Goal: Transaction & Acquisition: Purchase product/service

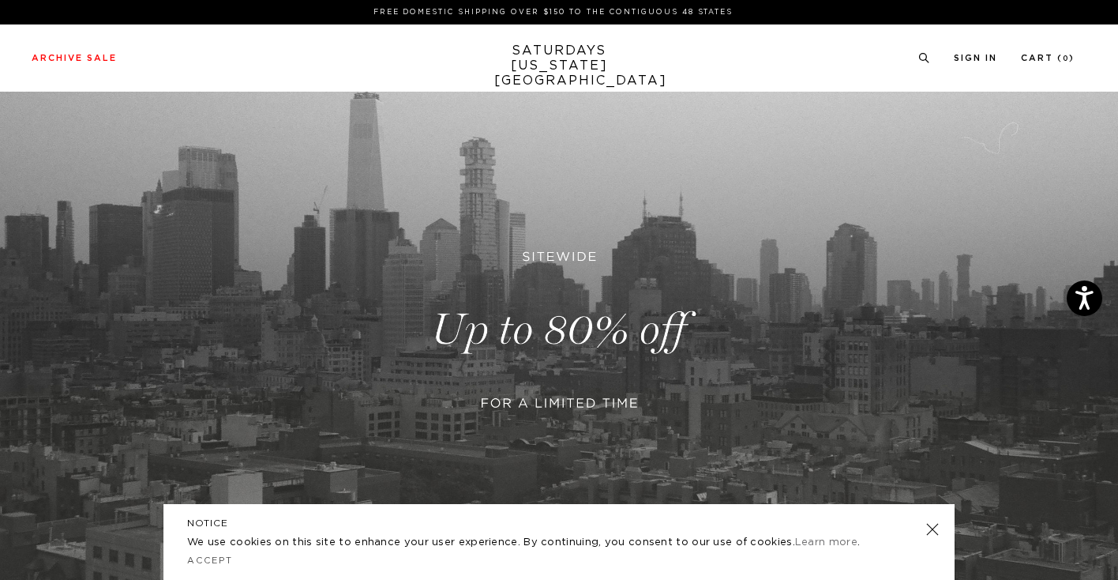
scroll to position [172, 0]
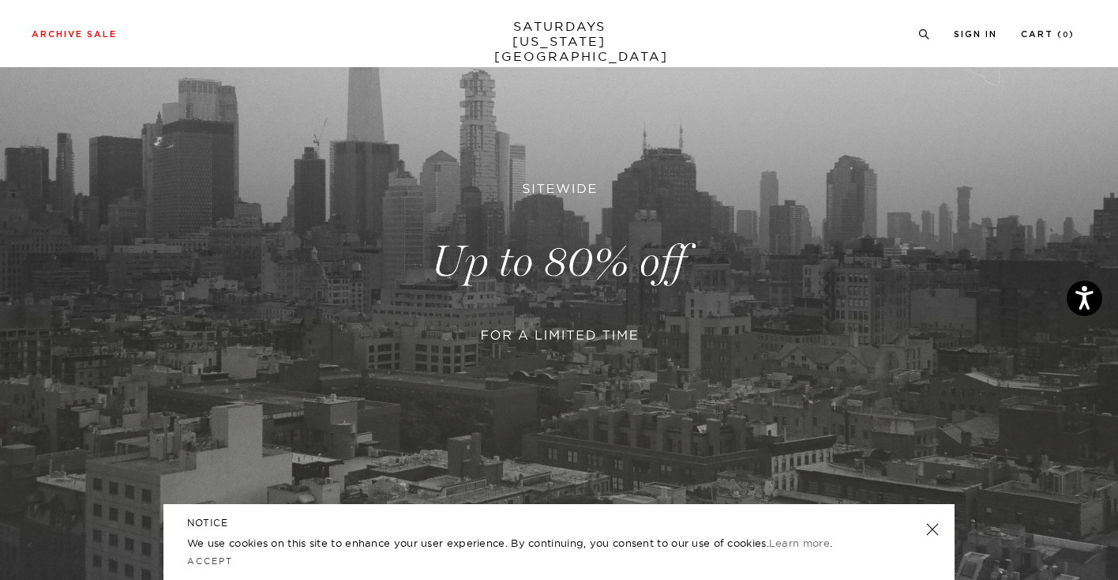
click at [543, 292] on link at bounding box center [559, 261] width 1118 height 685
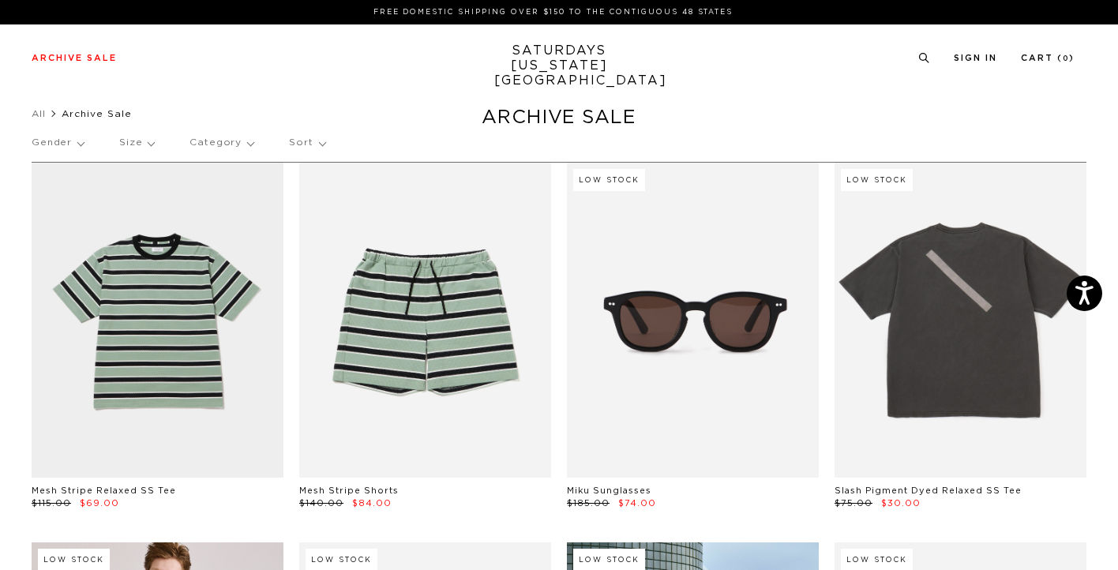
click at [128, 143] on p "Size" at bounding box center [136, 143] width 35 height 36
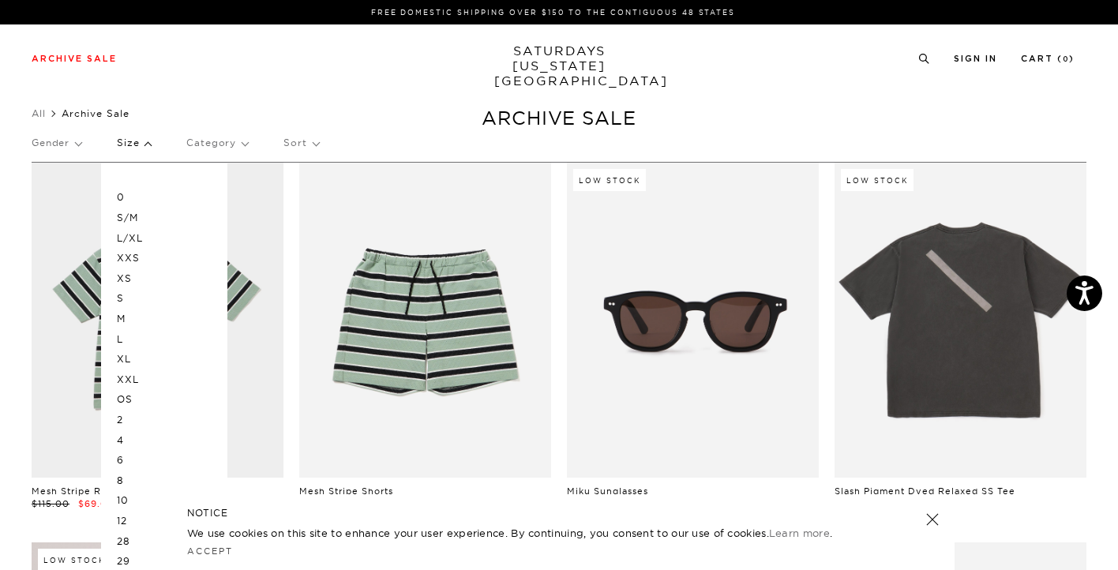
click at [125, 235] on p "L/XL" at bounding box center [164, 238] width 95 height 21
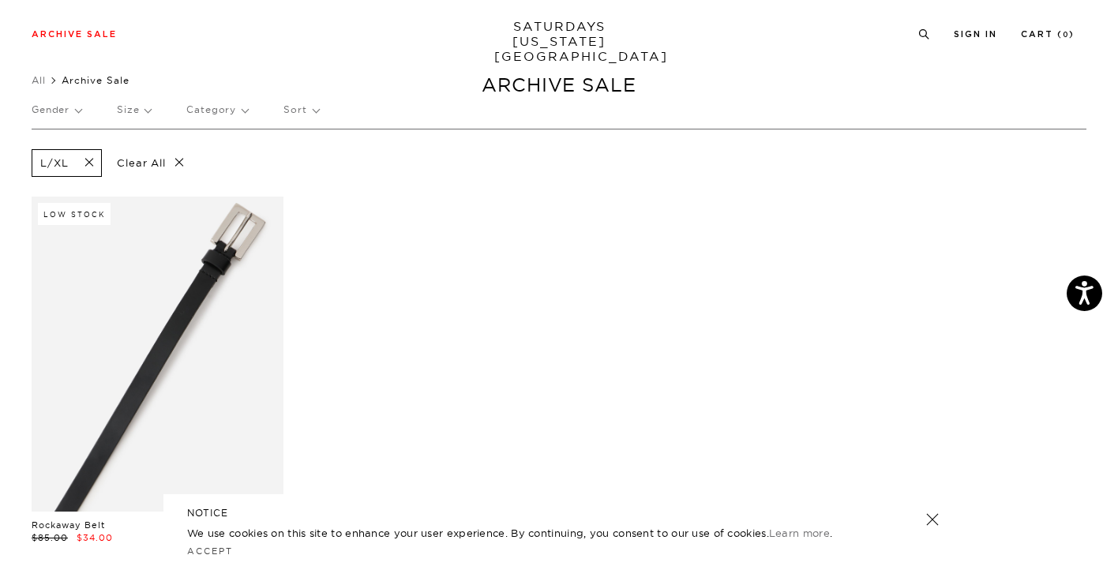
scroll to position [32, 0]
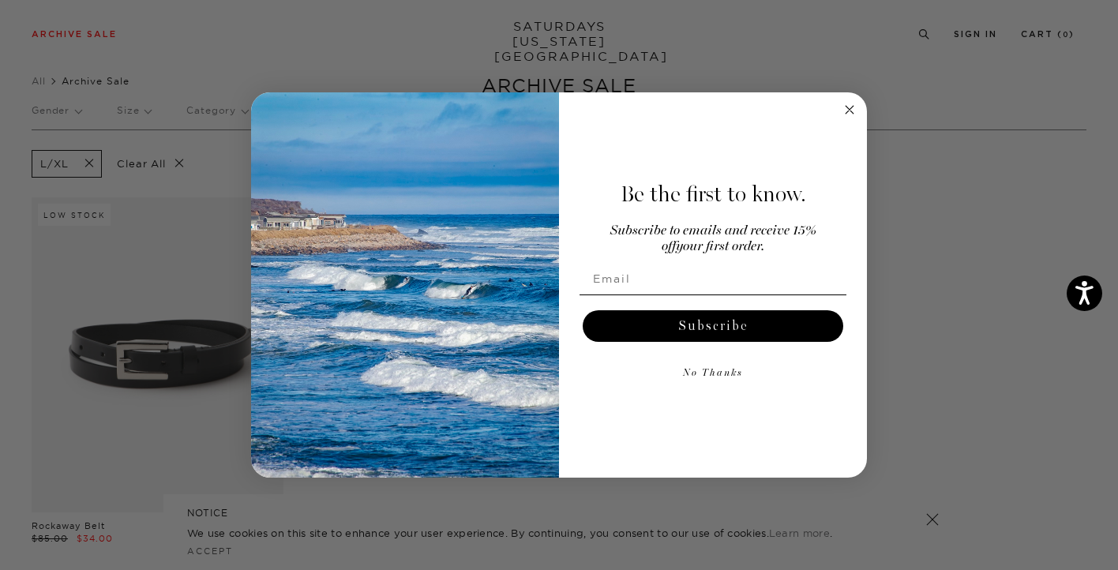
click at [847, 107] on circle "Close dialog" at bounding box center [850, 110] width 18 height 18
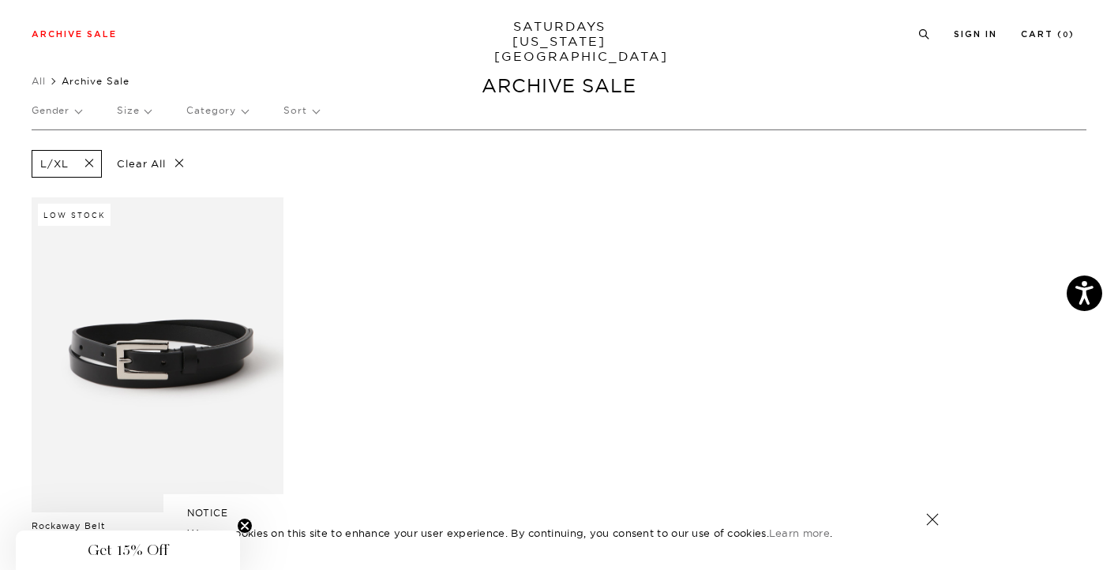
click at [86, 163] on span at bounding box center [84, 163] width 33 height 15
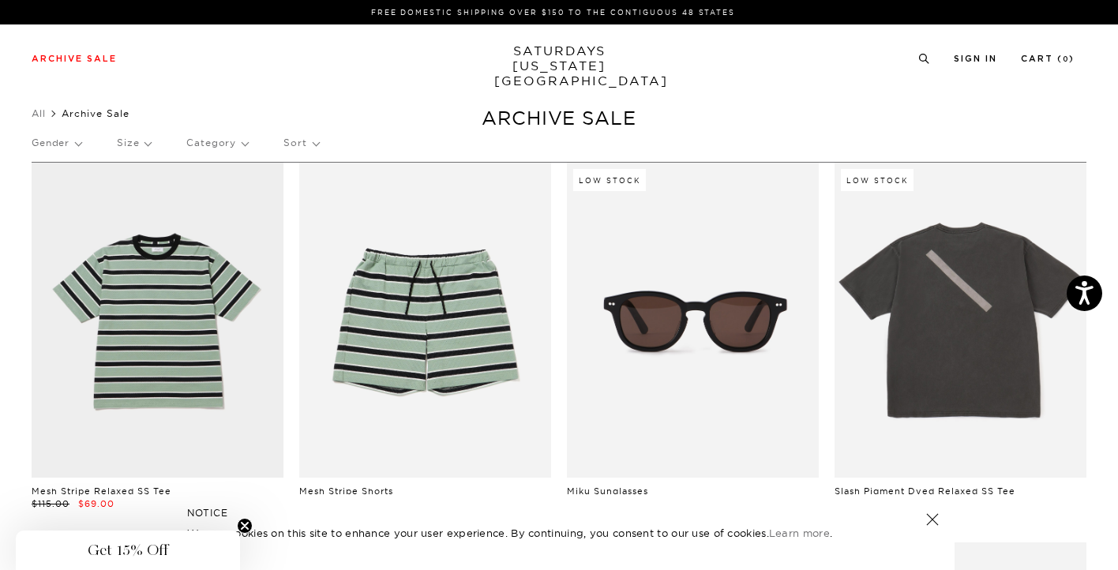
click at [141, 141] on p "Size" at bounding box center [134, 143] width 34 height 36
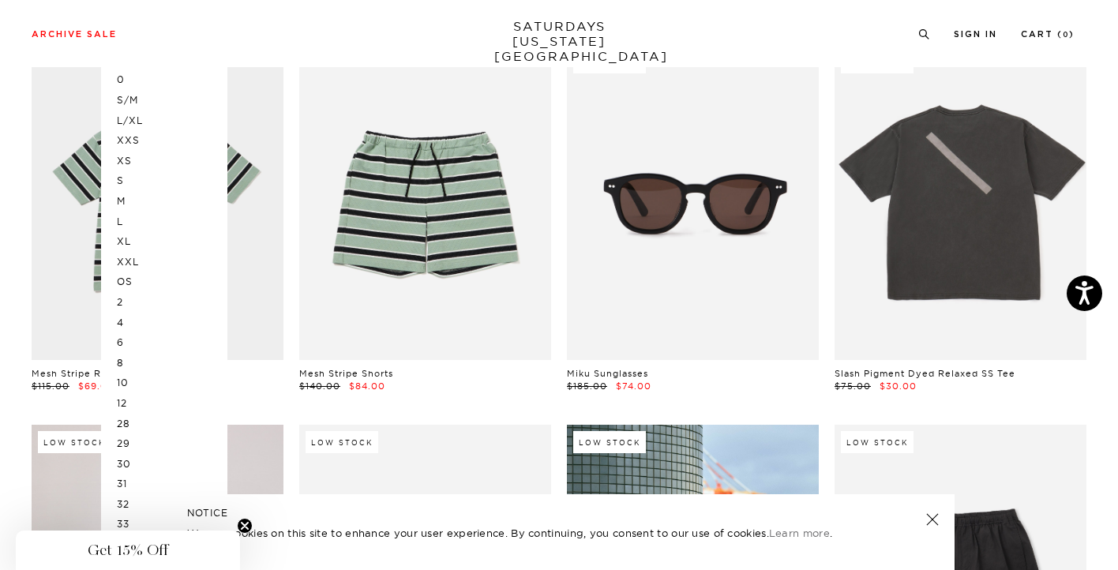
scroll to position [51, 0]
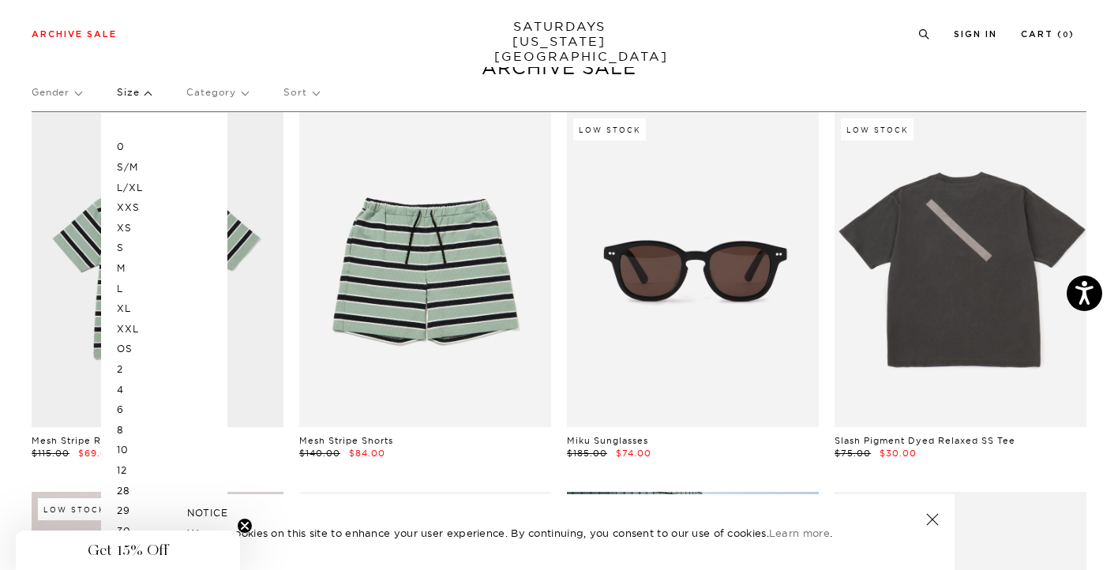
click at [121, 288] on p "L" at bounding box center [164, 289] width 95 height 21
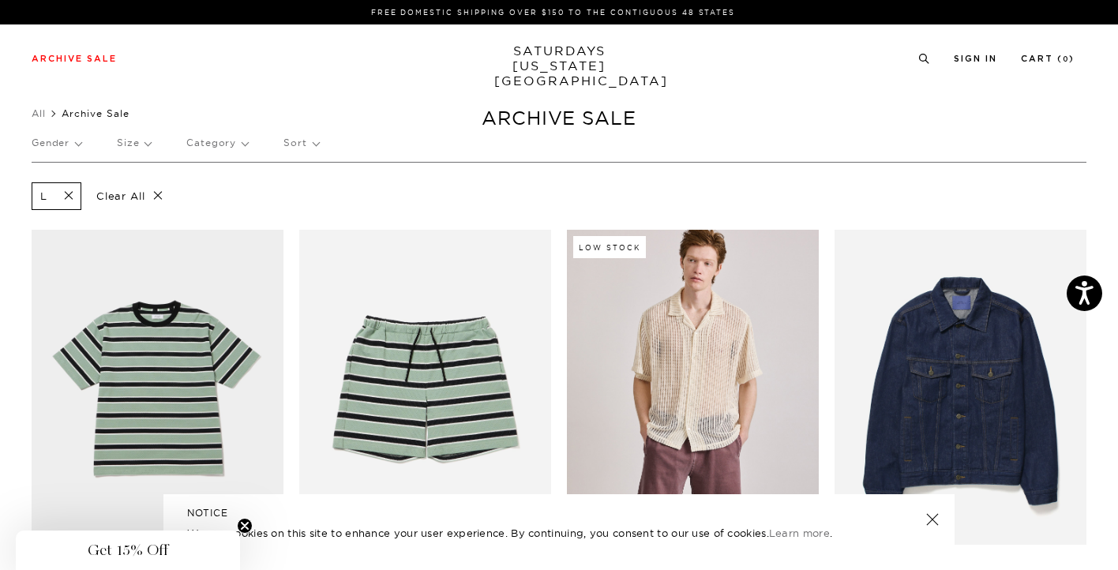
click at [127, 141] on p "Size" at bounding box center [134, 143] width 34 height 36
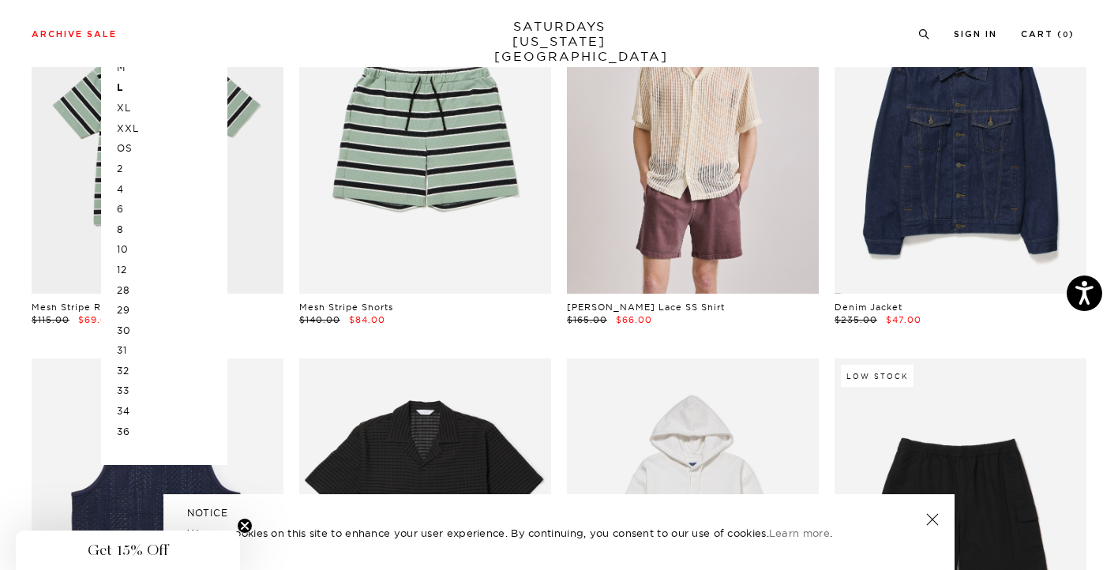
scroll to position [268, 0]
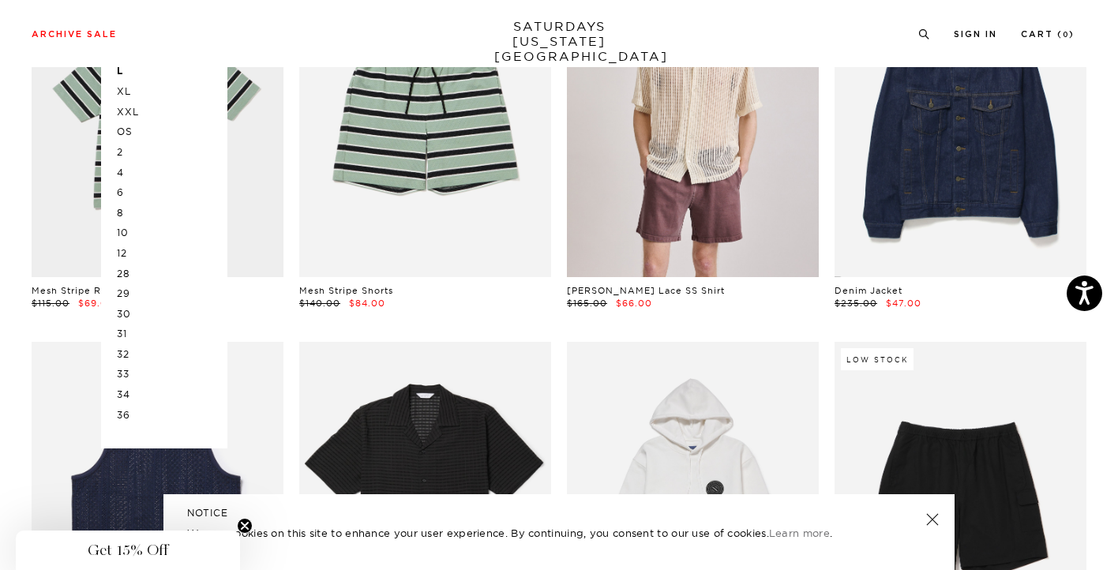
click at [126, 373] on p "33" at bounding box center [164, 374] width 95 height 21
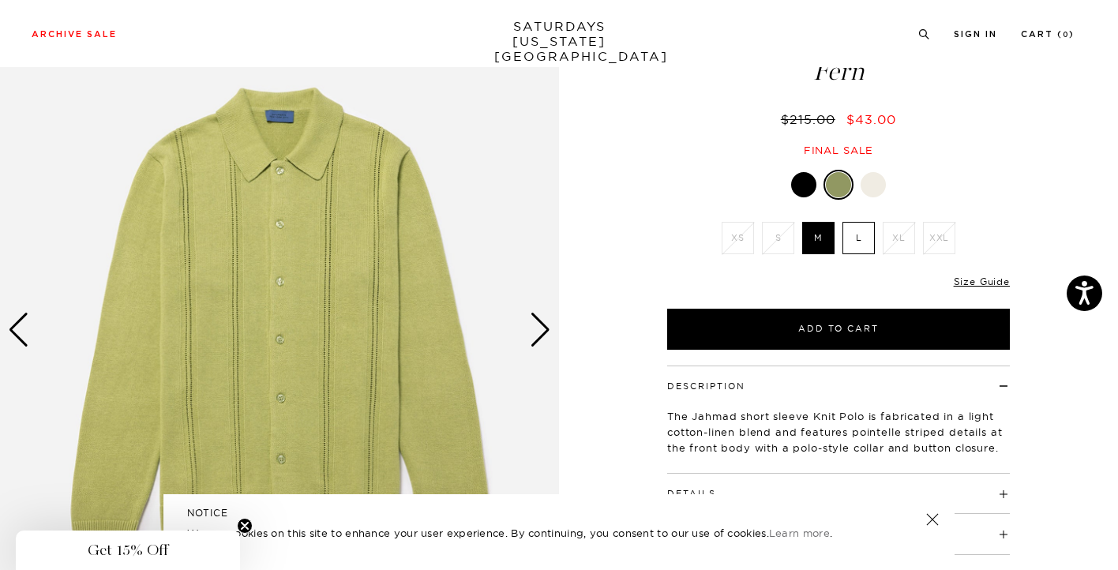
scroll to position [102, 0]
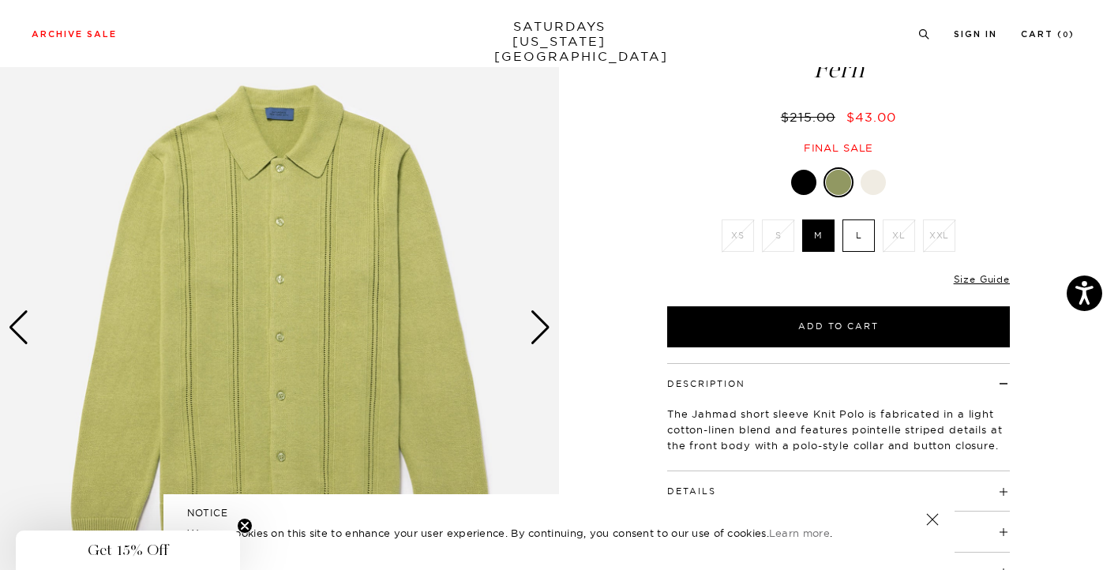
click at [805, 186] on div at bounding box center [803, 182] width 25 height 25
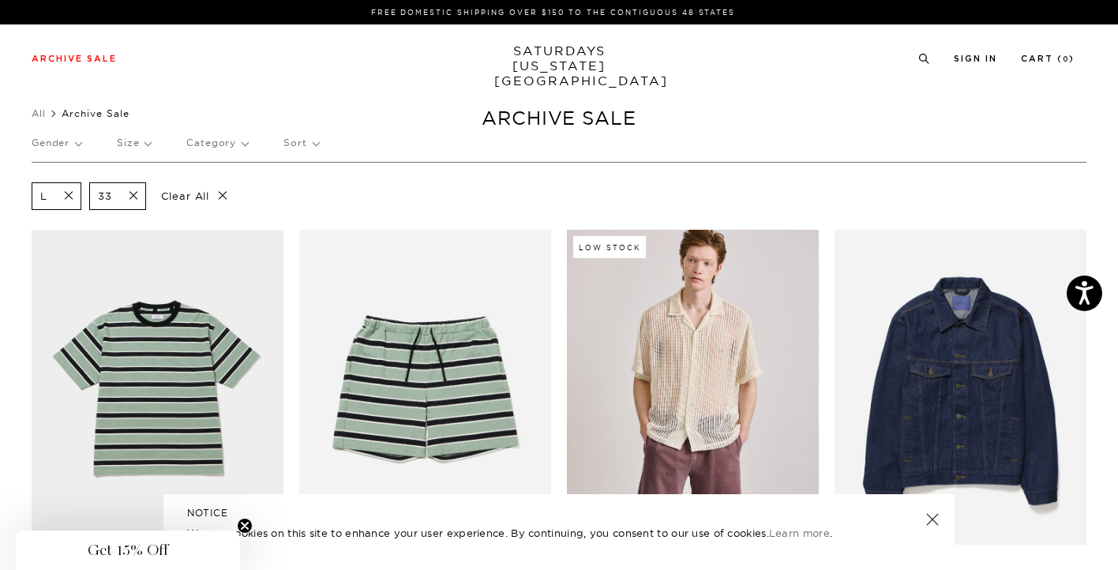
click at [131, 143] on p "Size" at bounding box center [134, 143] width 34 height 36
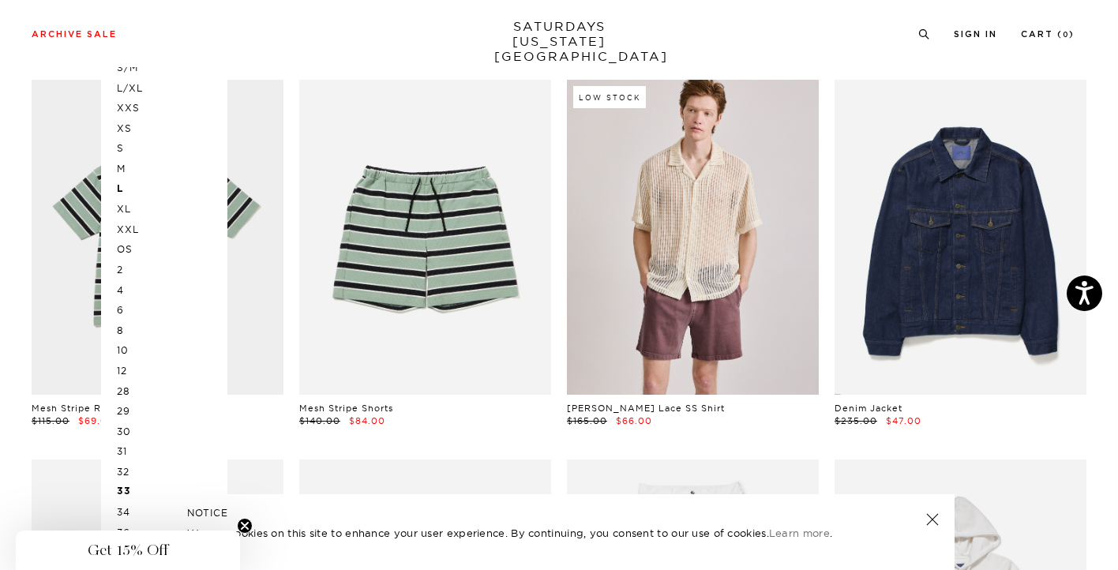
scroll to position [166, 0]
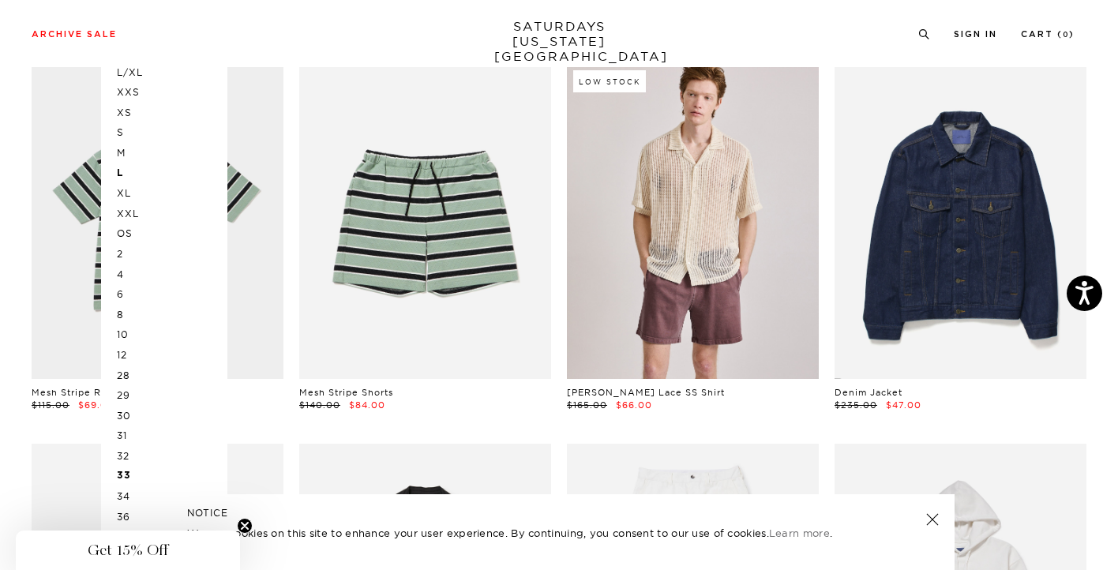
click at [130, 494] on p "34" at bounding box center [164, 496] width 95 height 21
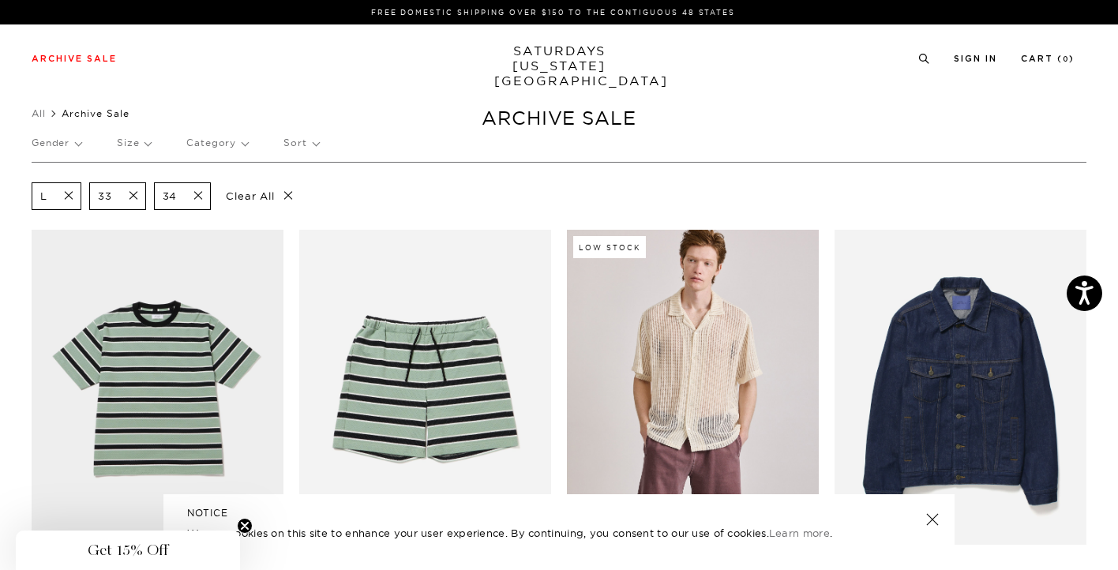
click at [67, 196] on span at bounding box center [63, 196] width 33 height 15
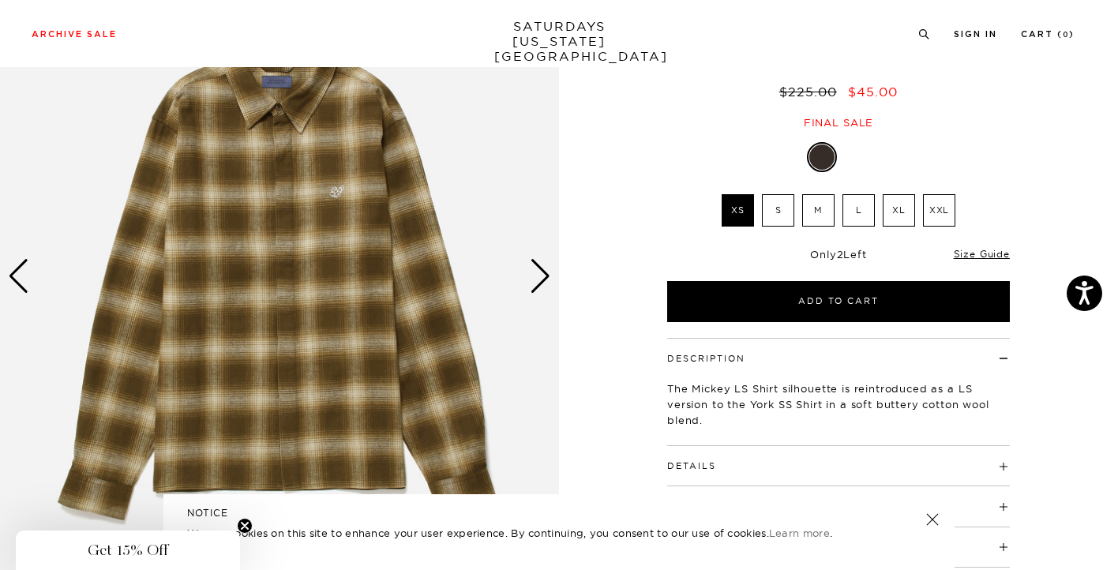
scroll to position [127, 0]
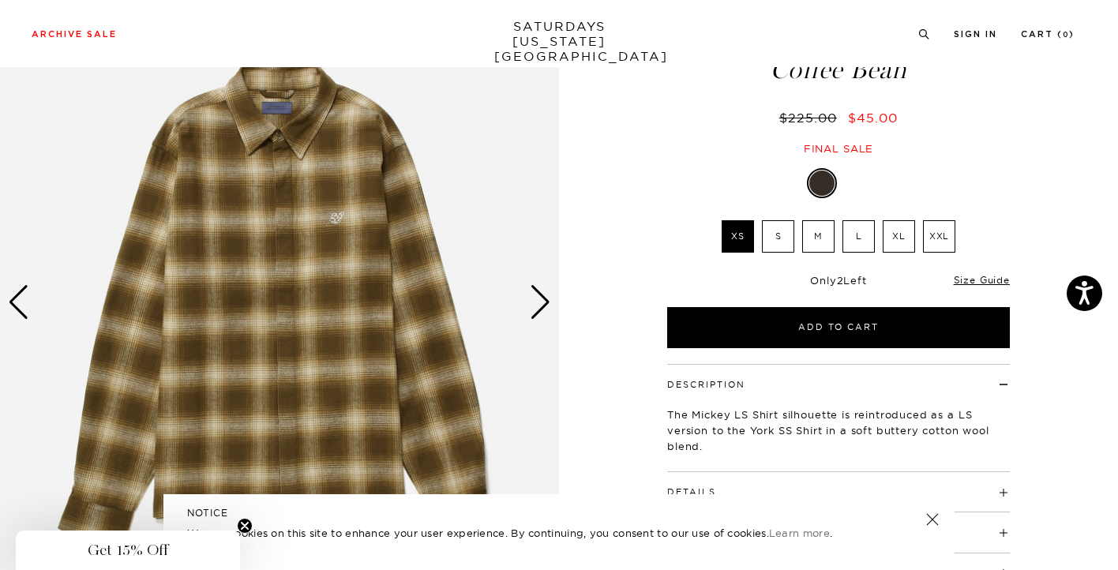
click at [539, 307] on div "Next slide" at bounding box center [540, 302] width 21 height 35
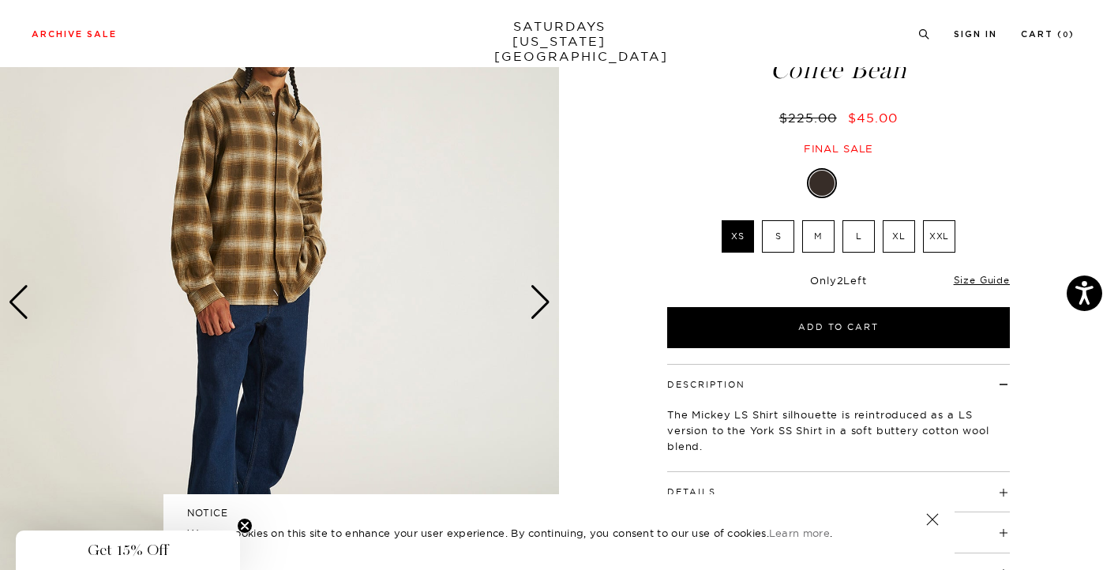
click at [539, 307] on div "Next slide" at bounding box center [540, 302] width 21 height 35
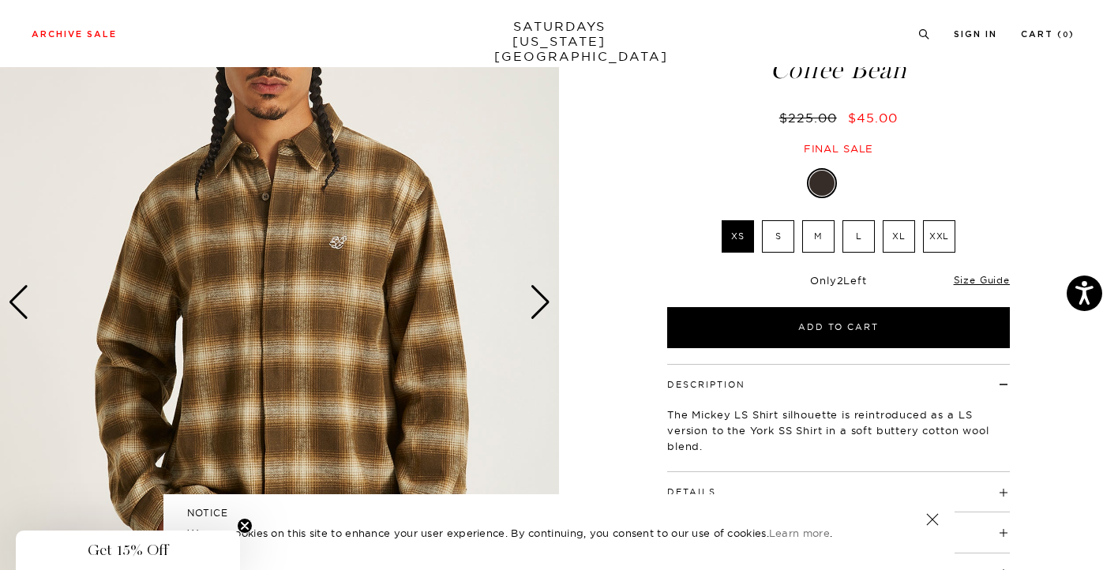
click at [539, 307] on div "Next slide" at bounding box center [540, 302] width 21 height 35
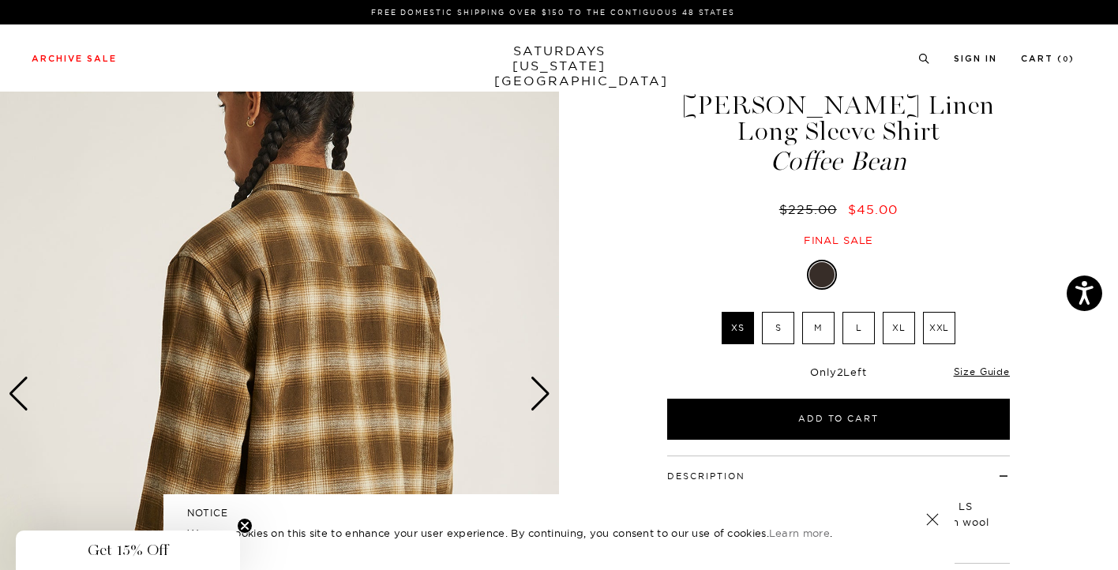
scroll to position [0, 0]
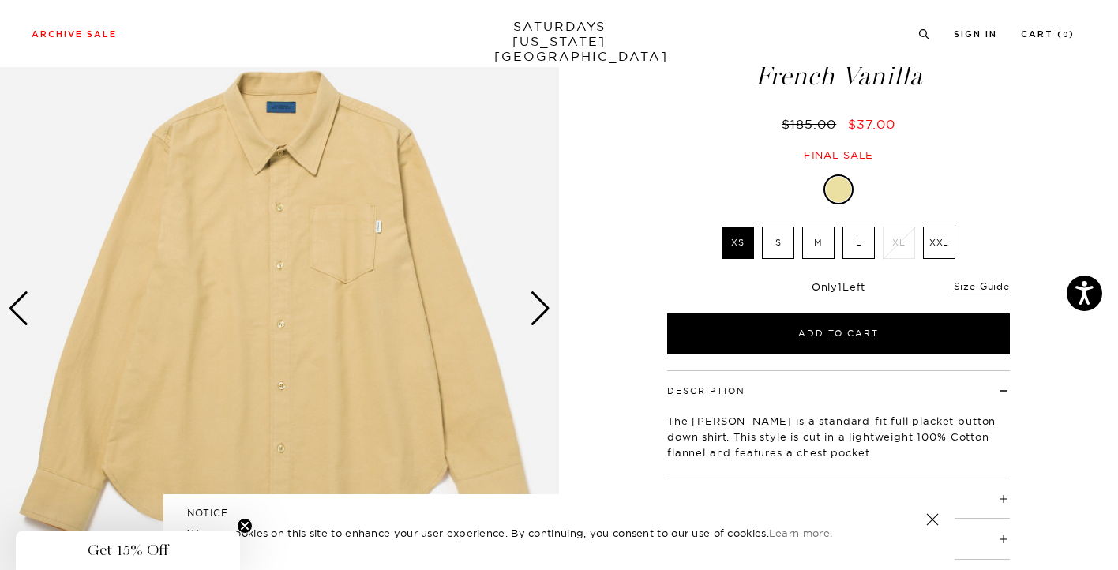
scroll to position [122, 0]
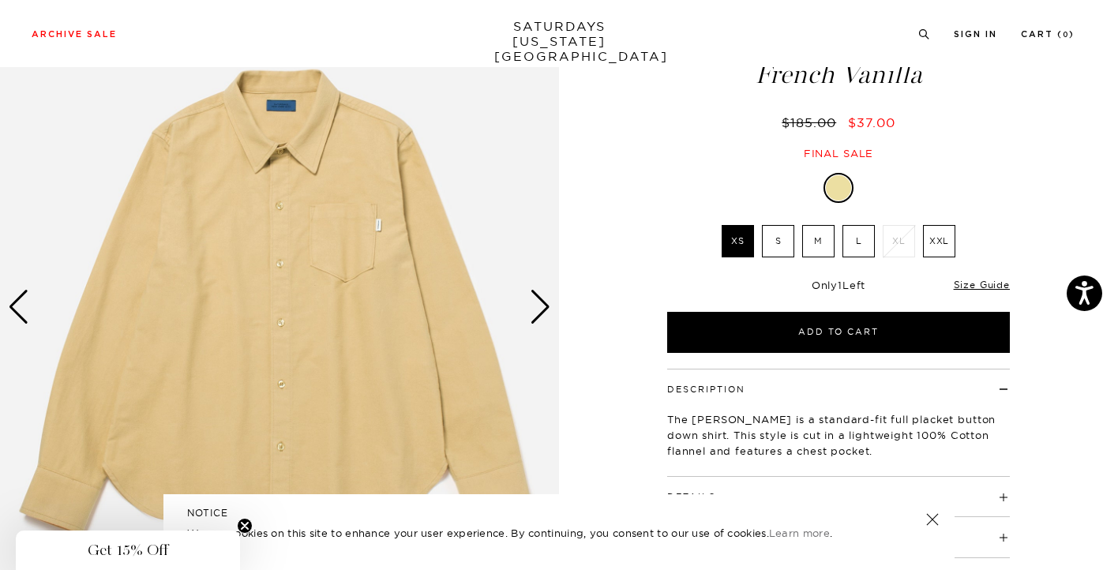
click at [540, 315] on div "Next slide" at bounding box center [540, 307] width 21 height 35
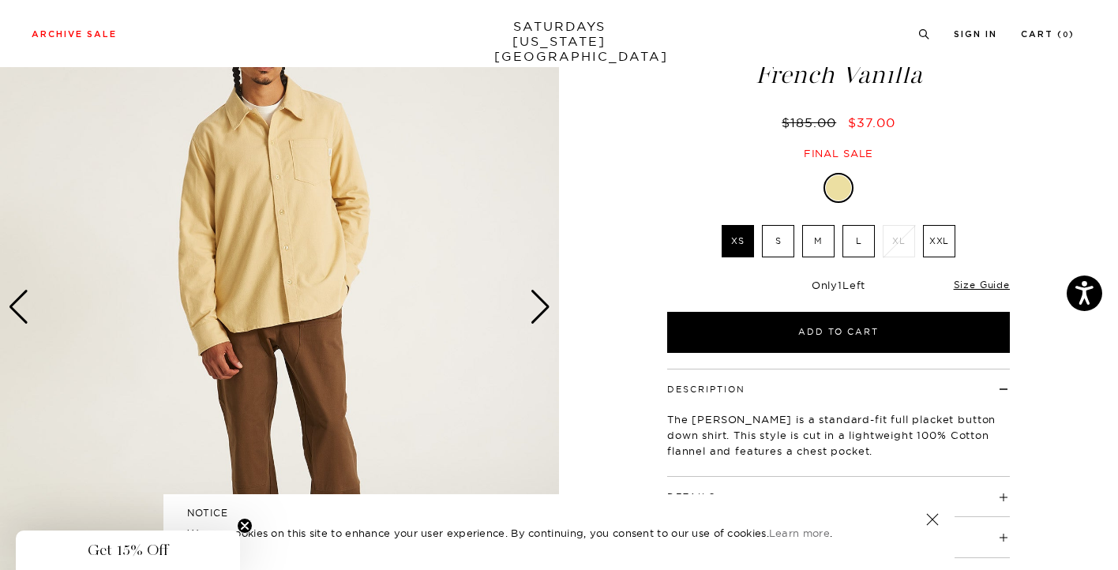
click at [540, 315] on div "Next slide" at bounding box center [540, 307] width 21 height 35
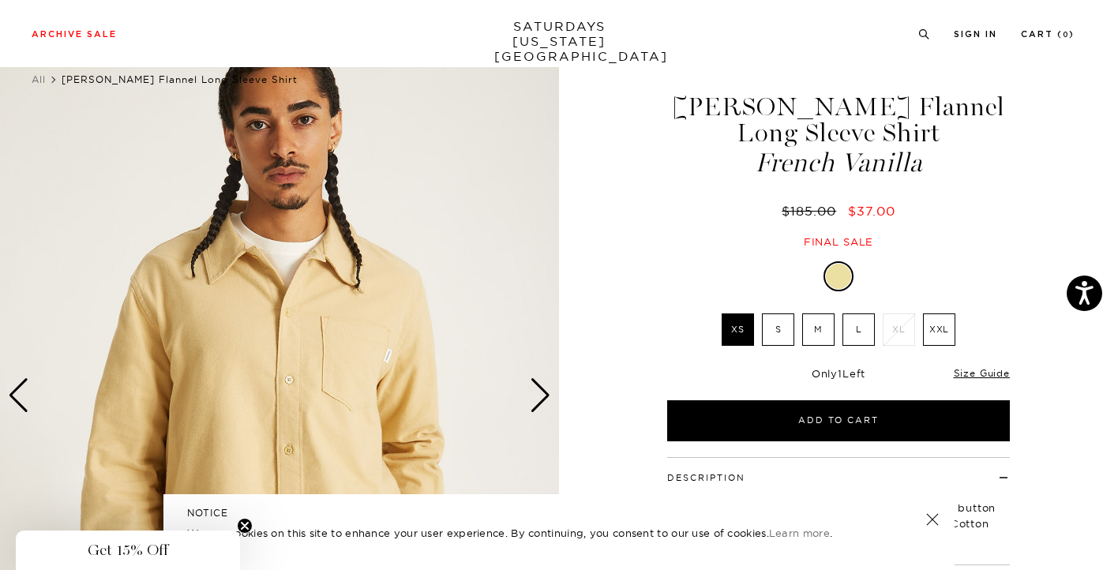
scroll to position [0, 0]
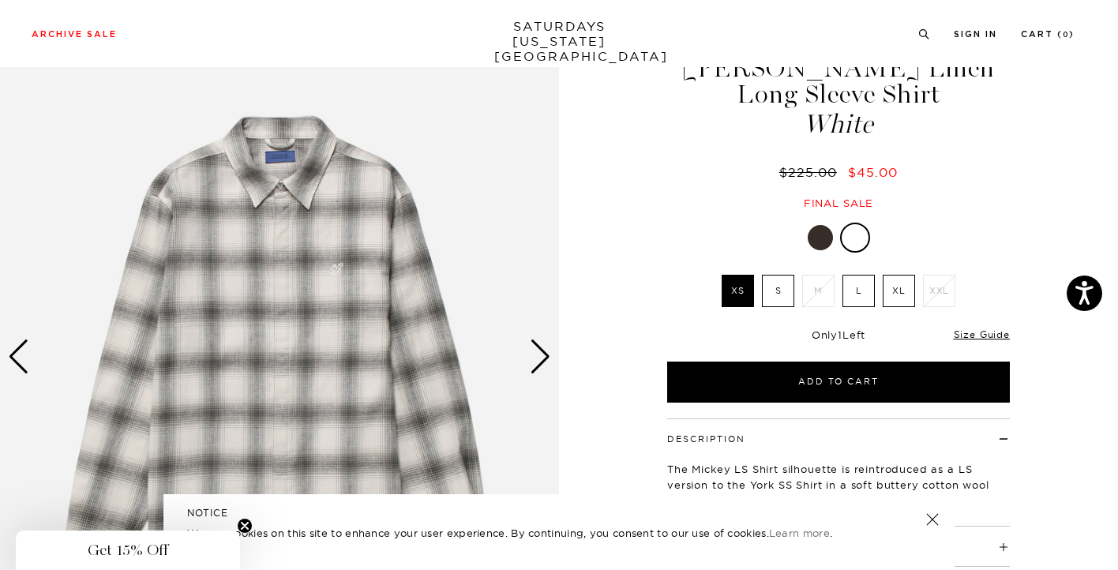
scroll to position [73, 0]
click at [535, 351] on div "Next slide" at bounding box center [540, 356] width 21 height 35
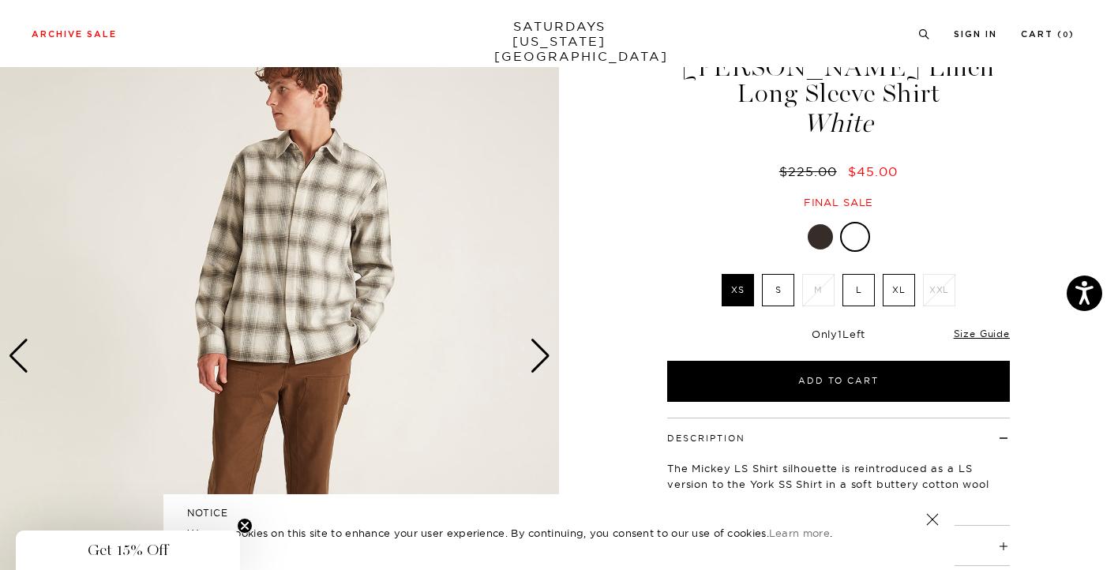
click at [535, 351] on div "Next slide" at bounding box center [540, 356] width 21 height 35
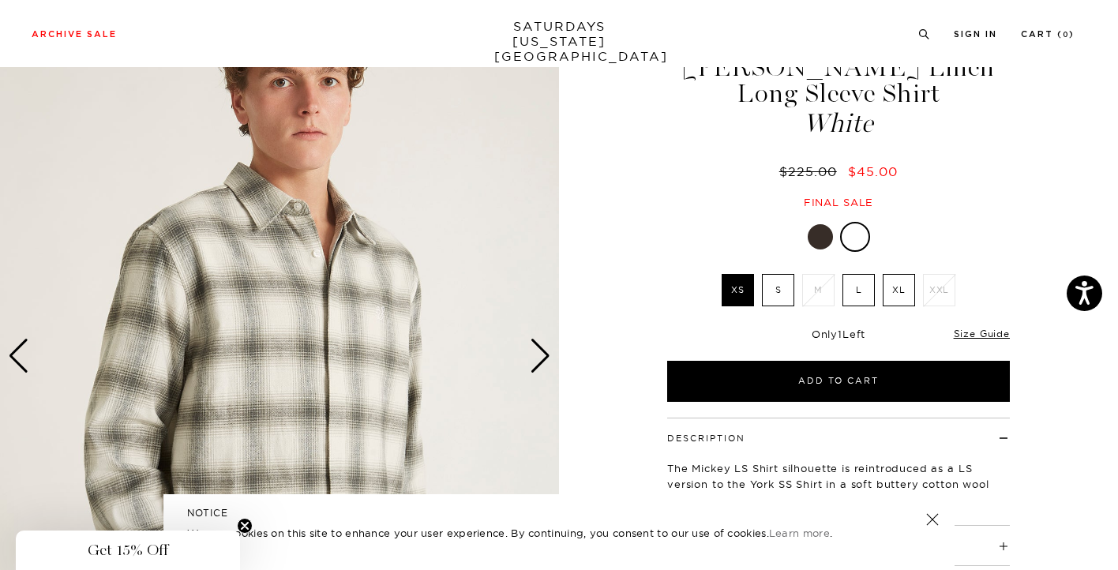
click at [535, 351] on div "Next slide" at bounding box center [540, 356] width 21 height 35
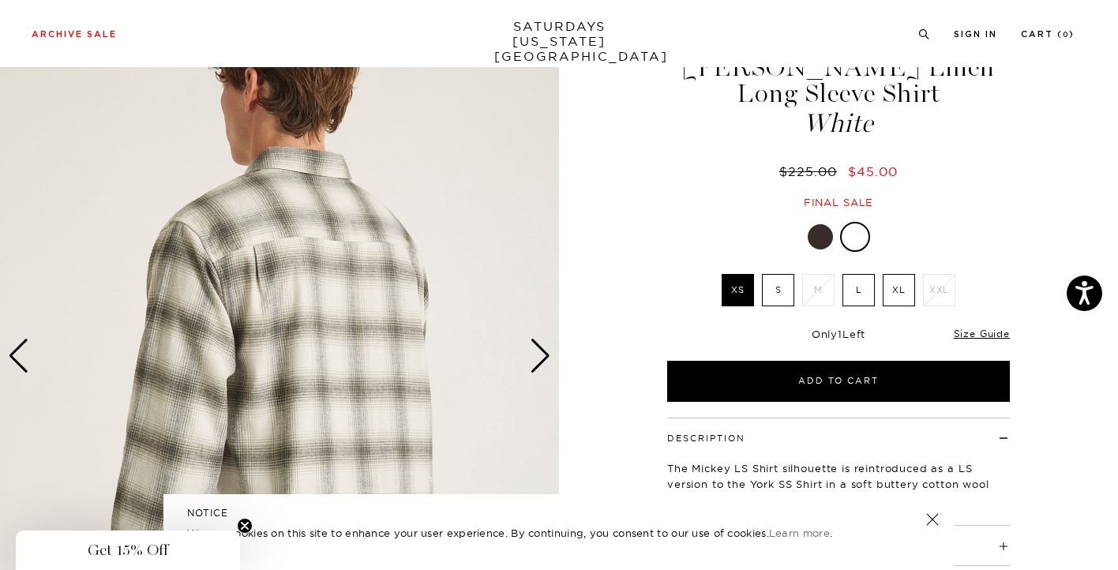
click at [535, 351] on div "Next slide" at bounding box center [540, 356] width 21 height 35
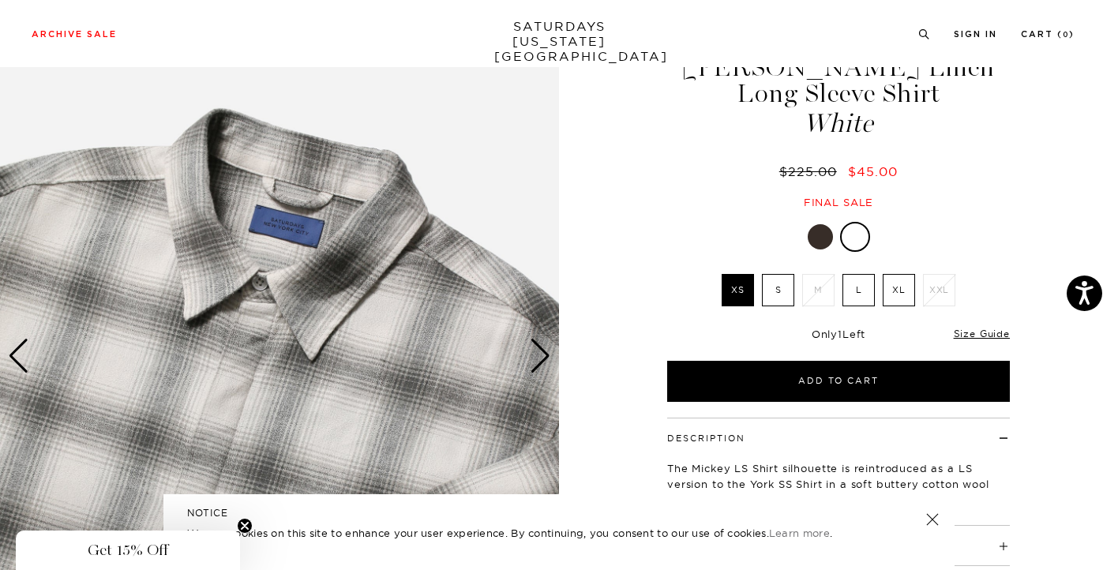
click at [535, 351] on div "Next slide" at bounding box center [540, 356] width 21 height 35
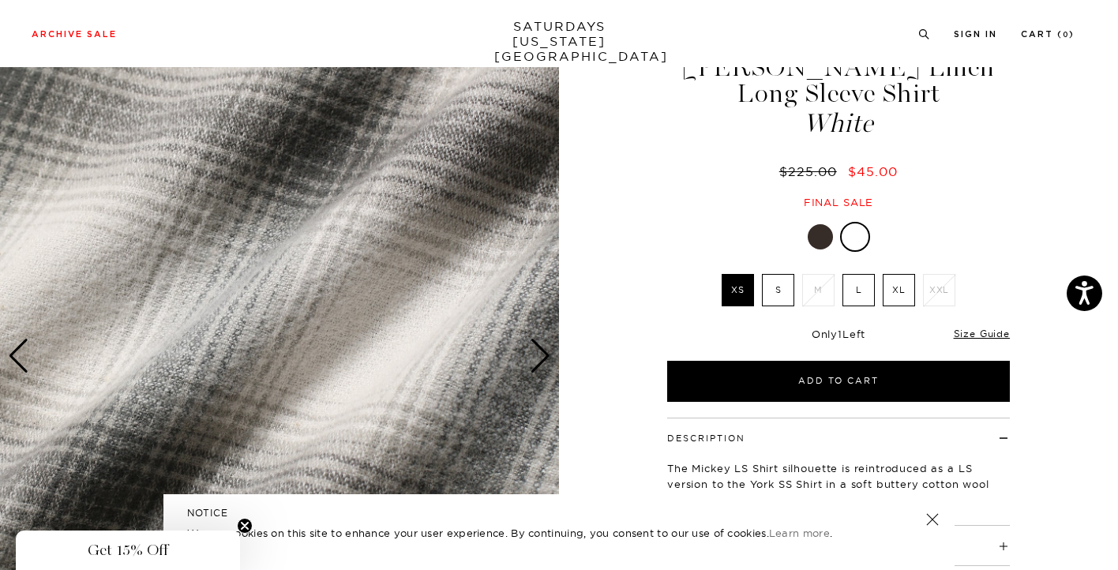
click at [535, 351] on div "Next slide" at bounding box center [540, 356] width 21 height 35
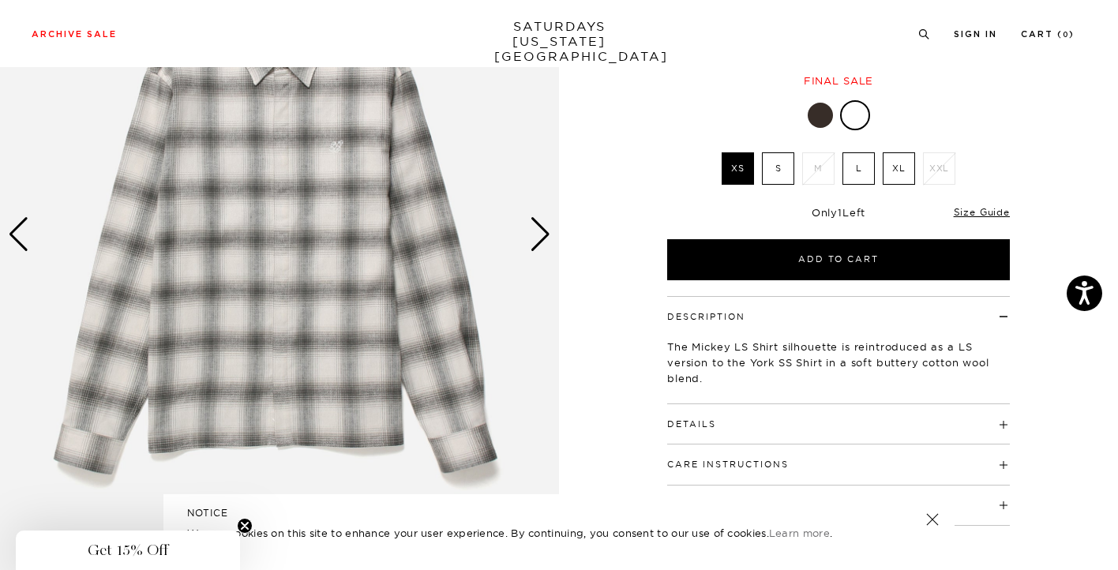
scroll to position [197, 0]
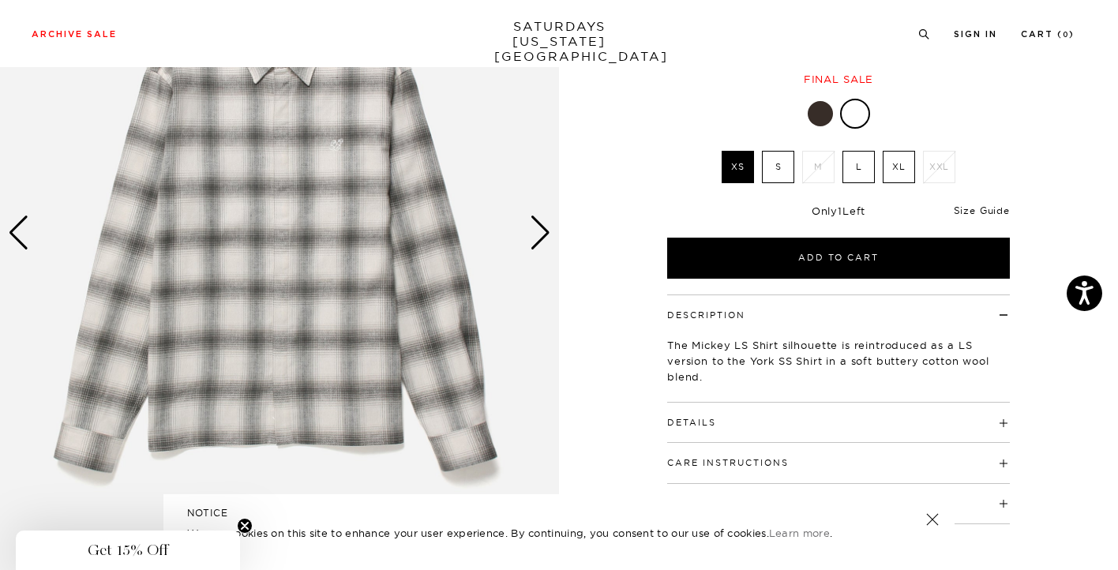
click at [978, 212] on link "Size Guide" at bounding box center [982, 211] width 56 height 12
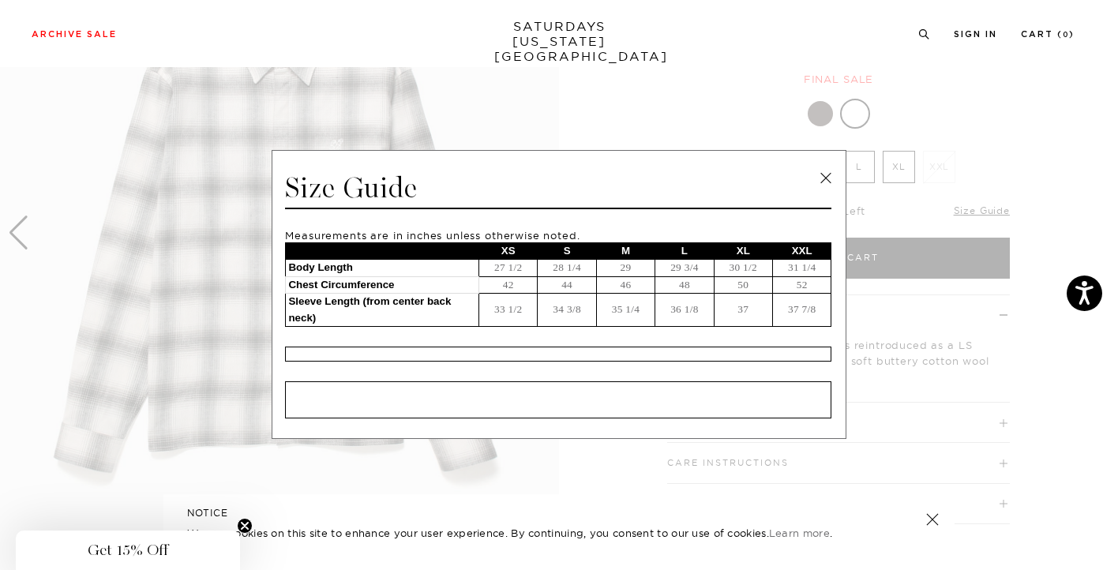
click at [831, 27] on div "Archive Sale Men's Tees Shirts Shorts Swim Knitwear Pants Sweats" at bounding box center [553, 33] width 1043 height 14
click at [821, 176] on link at bounding box center [826, 179] width 24 height 24
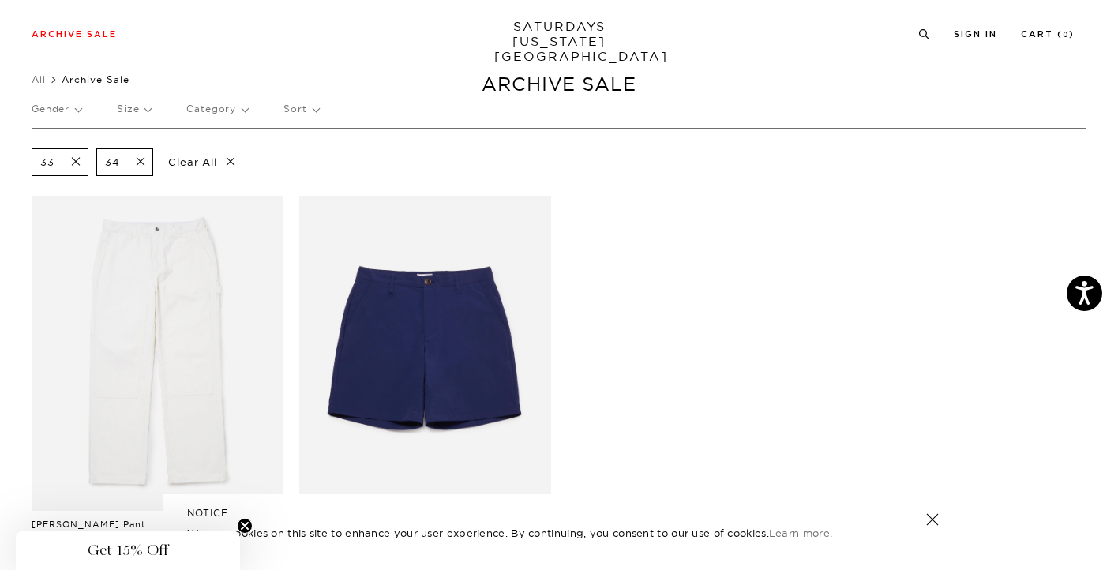
scroll to position [24, 0]
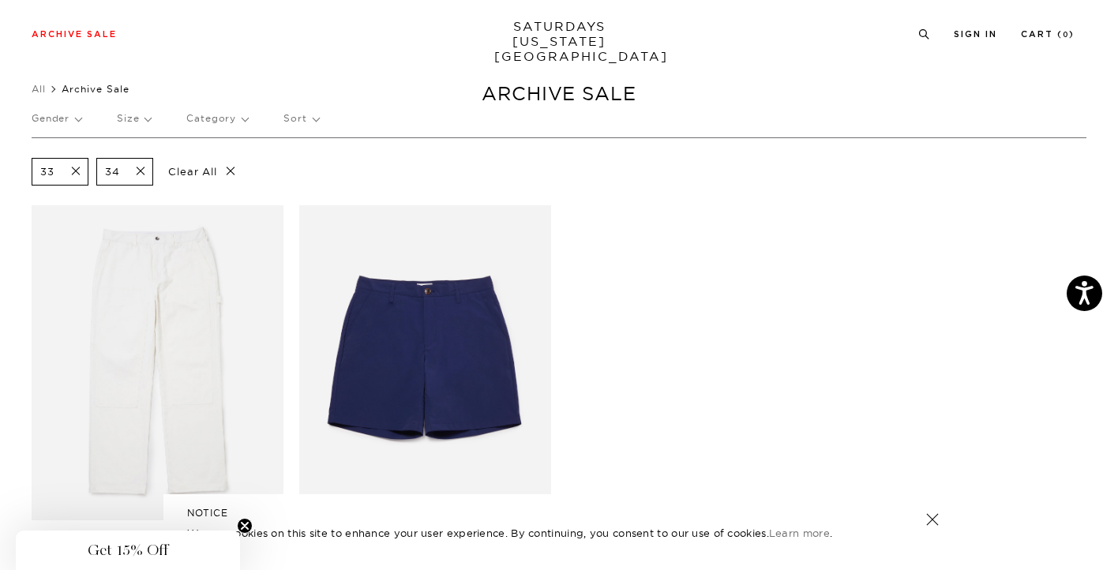
click at [134, 118] on p "Size" at bounding box center [134, 118] width 34 height 36
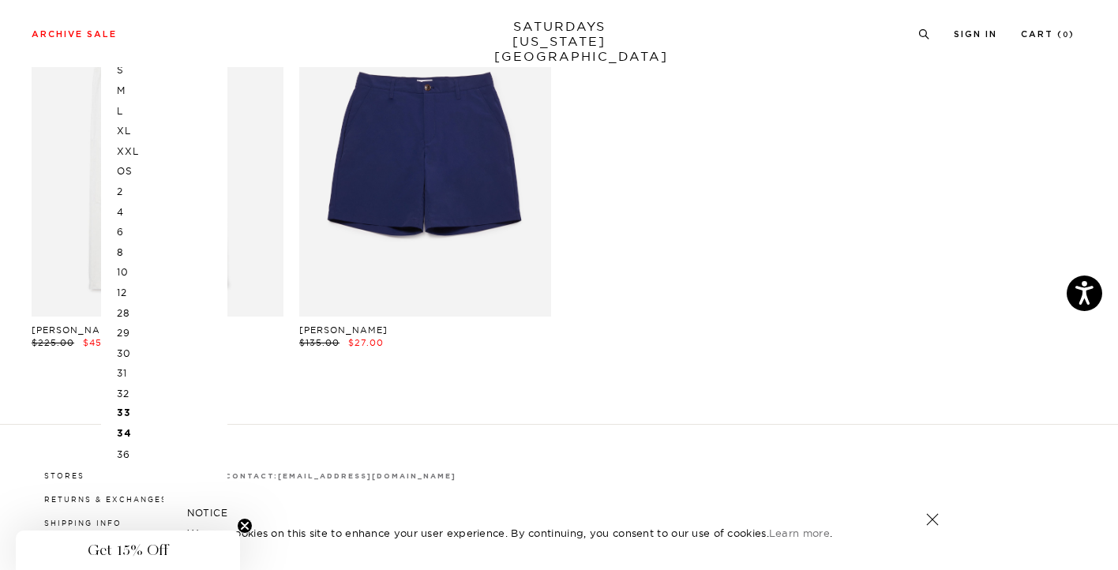
scroll to position [231, 0]
click at [128, 394] on p "32" at bounding box center [164, 391] width 95 height 21
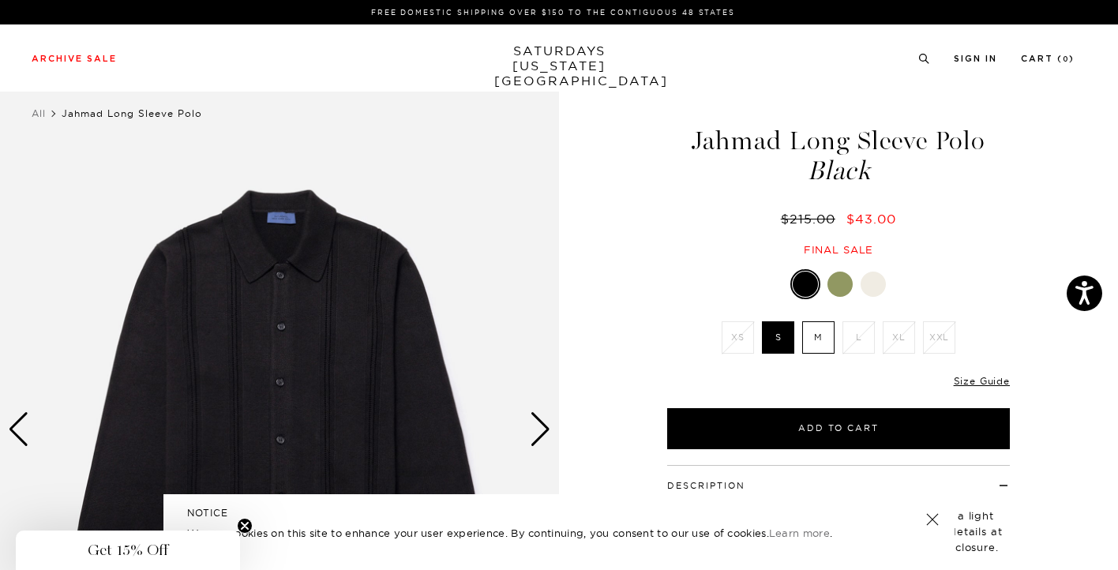
click at [553, 430] on img at bounding box center [279, 429] width 559 height 699
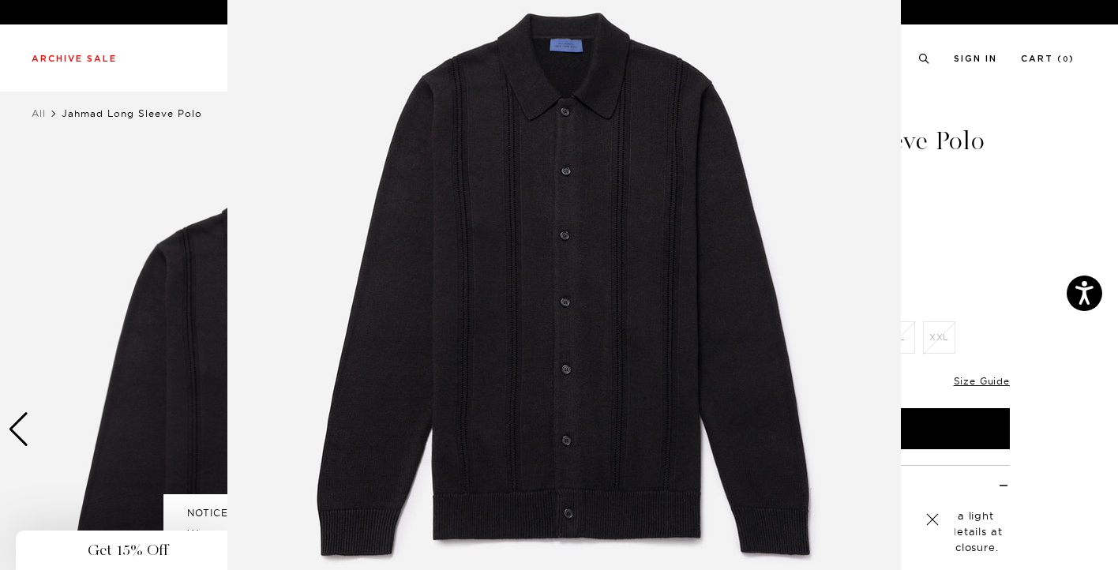
click at [553, 430] on img at bounding box center [564, 289] width 674 height 809
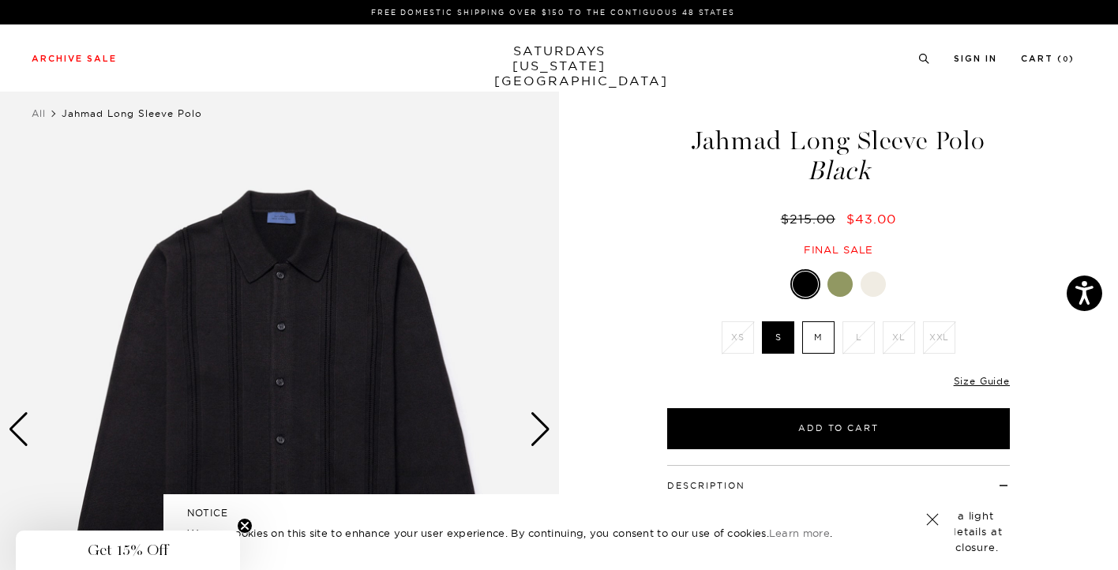
click at [530, 430] on div "Next slide" at bounding box center [540, 429] width 21 height 35
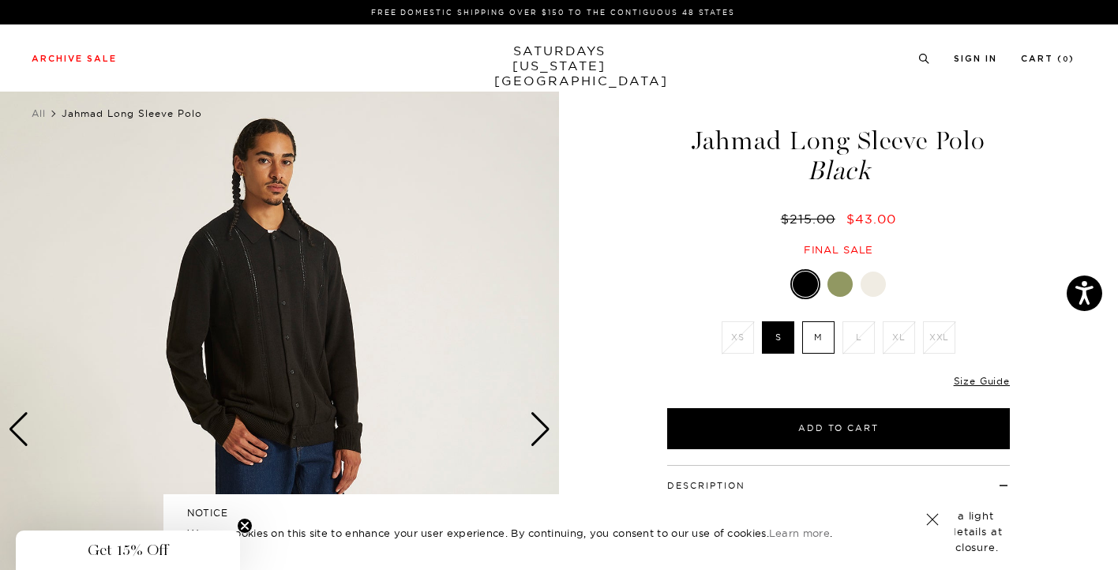
click at [530, 430] on div "Next slide" at bounding box center [540, 429] width 21 height 35
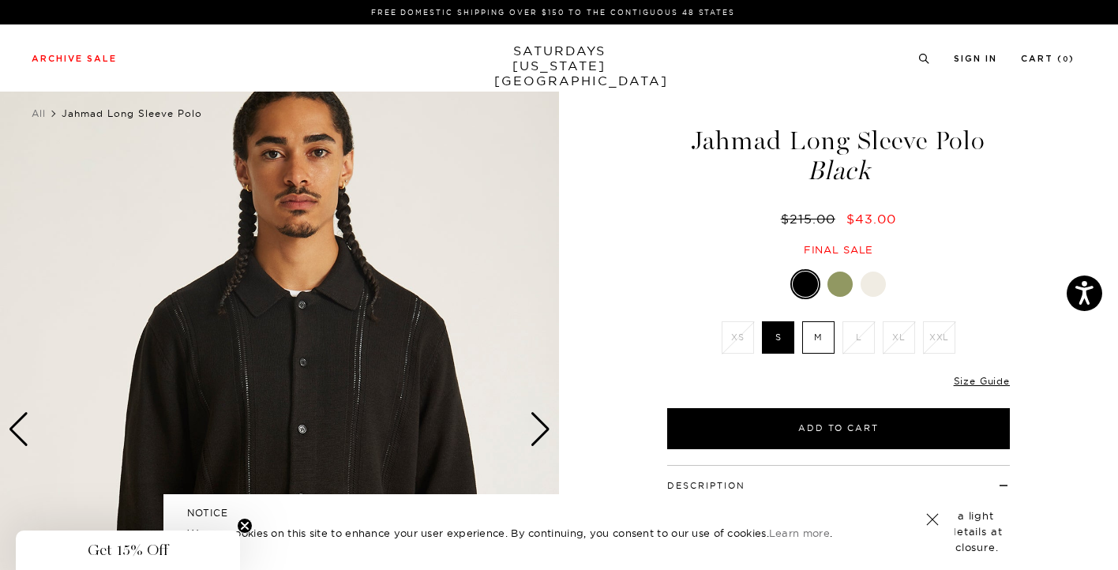
click at [530, 430] on div "Next slide" at bounding box center [540, 429] width 21 height 35
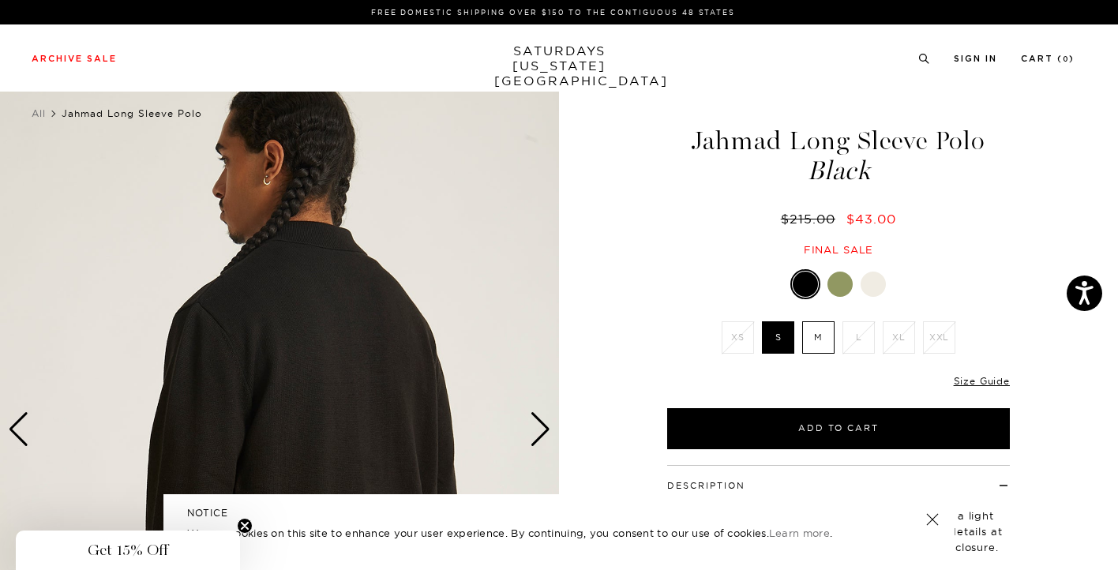
click at [884, 280] on div at bounding box center [873, 284] width 25 height 25
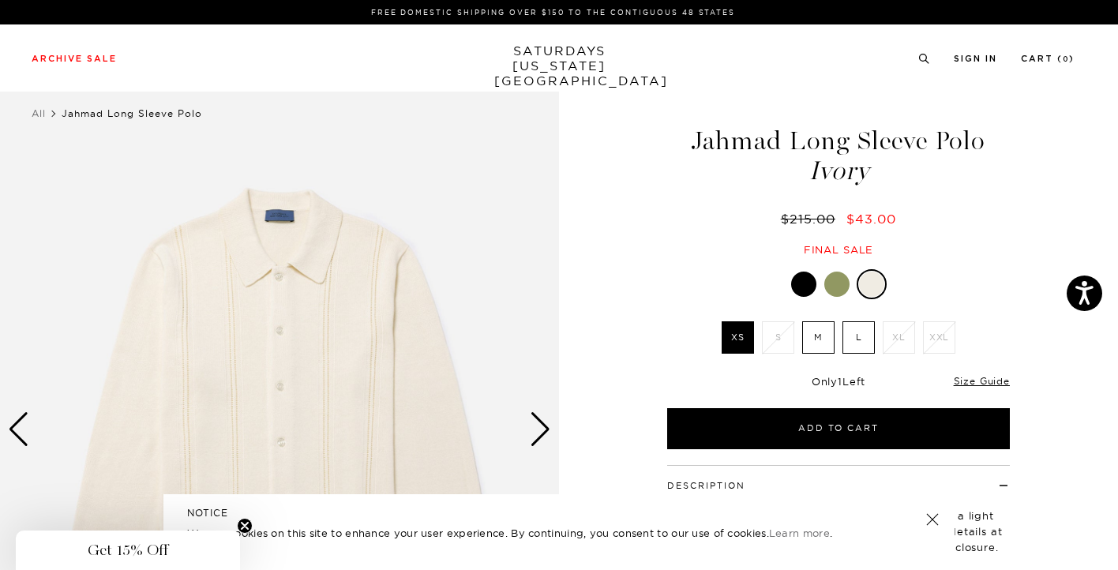
click at [533, 431] on div "Next slide" at bounding box center [540, 429] width 21 height 35
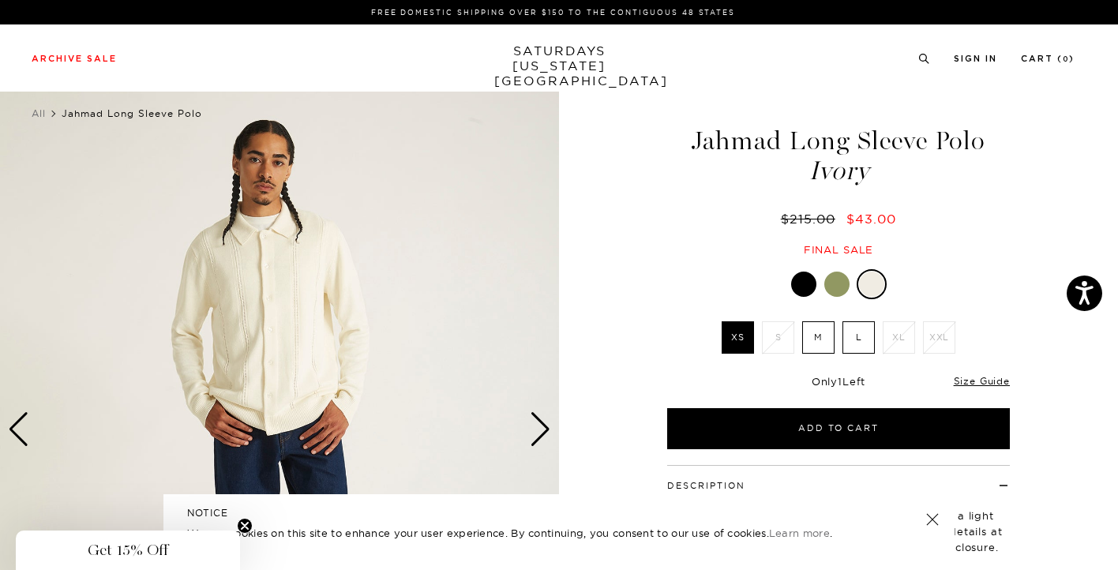
click at [533, 431] on div "Next slide" at bounding box center [540, 429] width 21 height 35
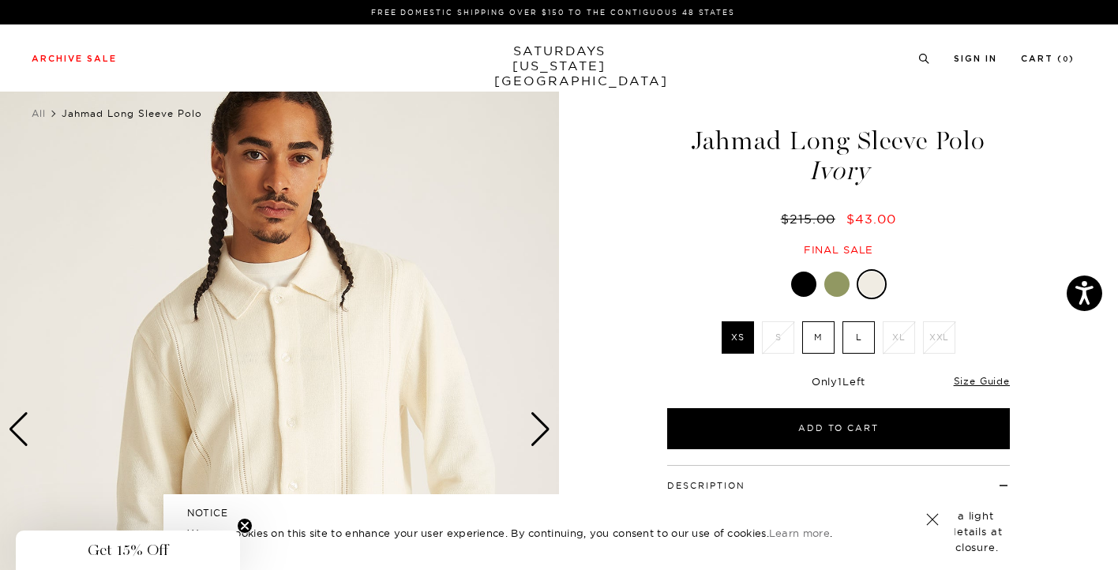
click at [533, 431] on div "Next slide" at bounding box center [540, 429] width 21 height 35
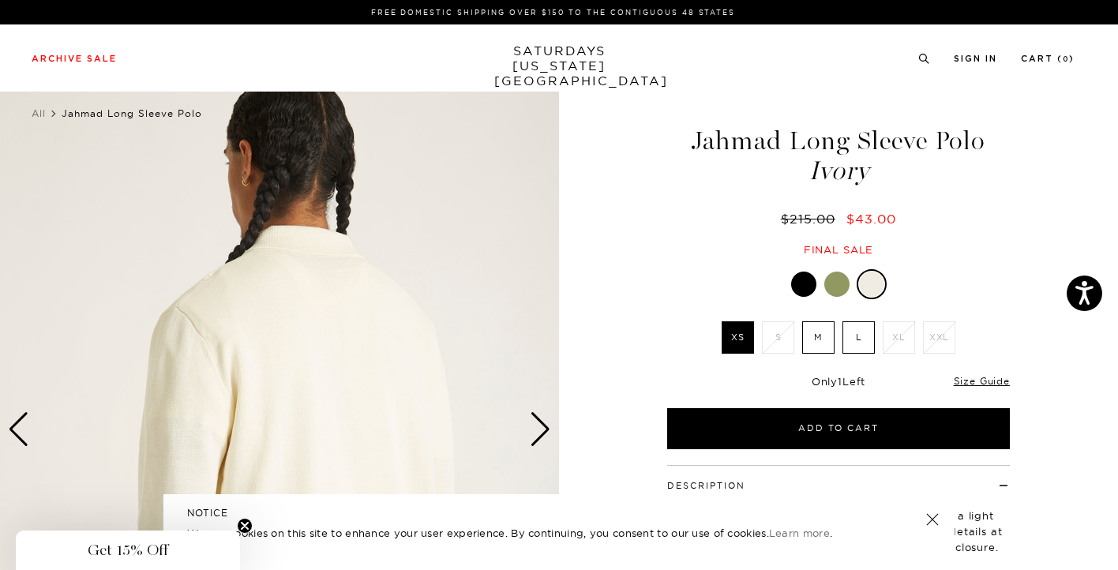
click at [533, 431] on div "Next slide" at bounding box center [540, 429] width 21 height 35
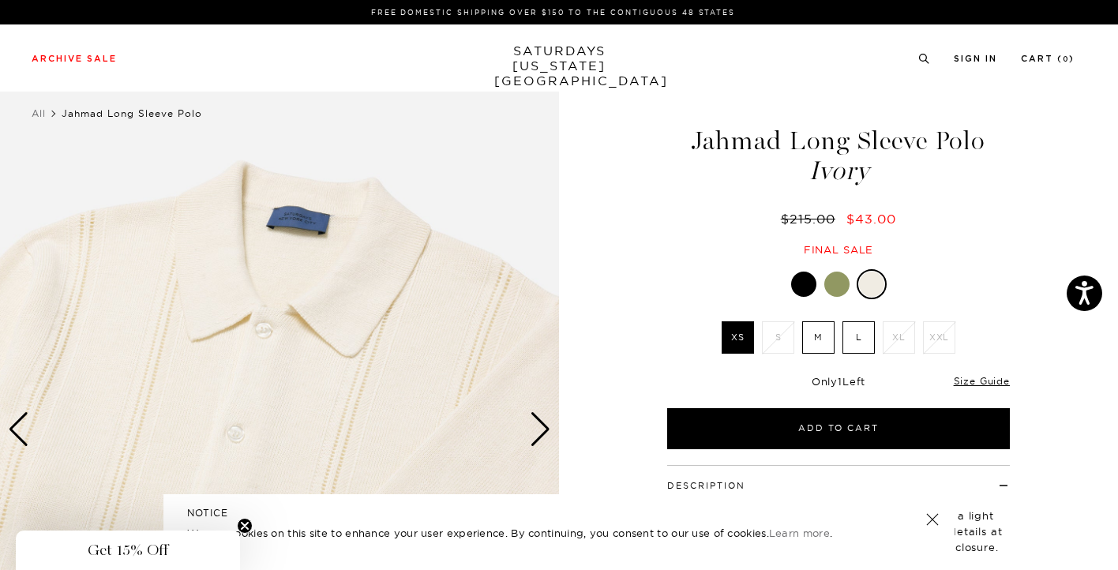
click at [533, 431] on div "Next slide" at bounding box center [540, 429] width 21 height 35
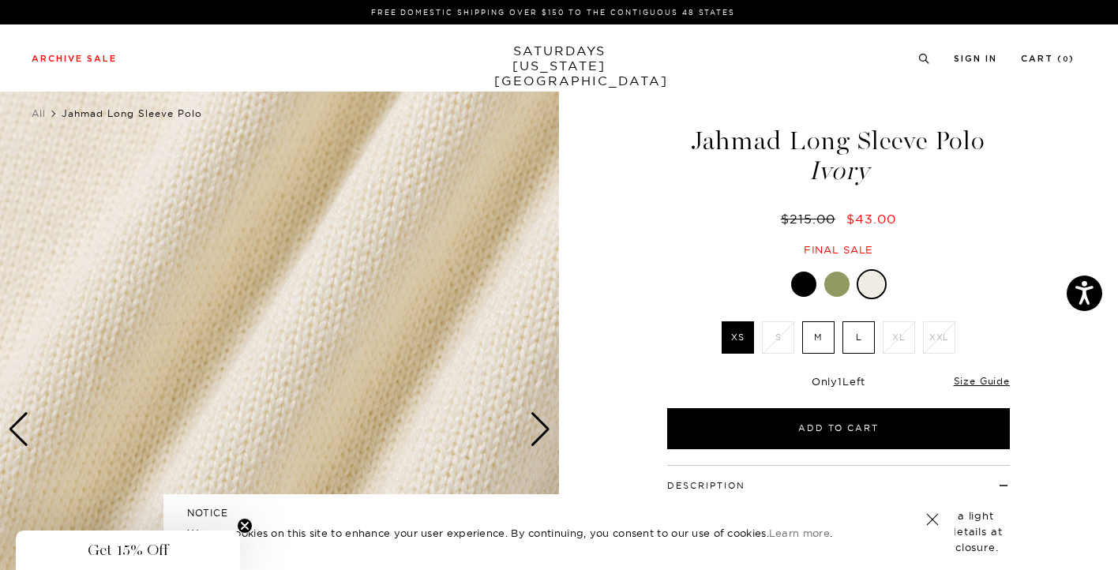
click at [533, 431] on div "Next slide" at bounding box center [540, 429] width 21 height 35
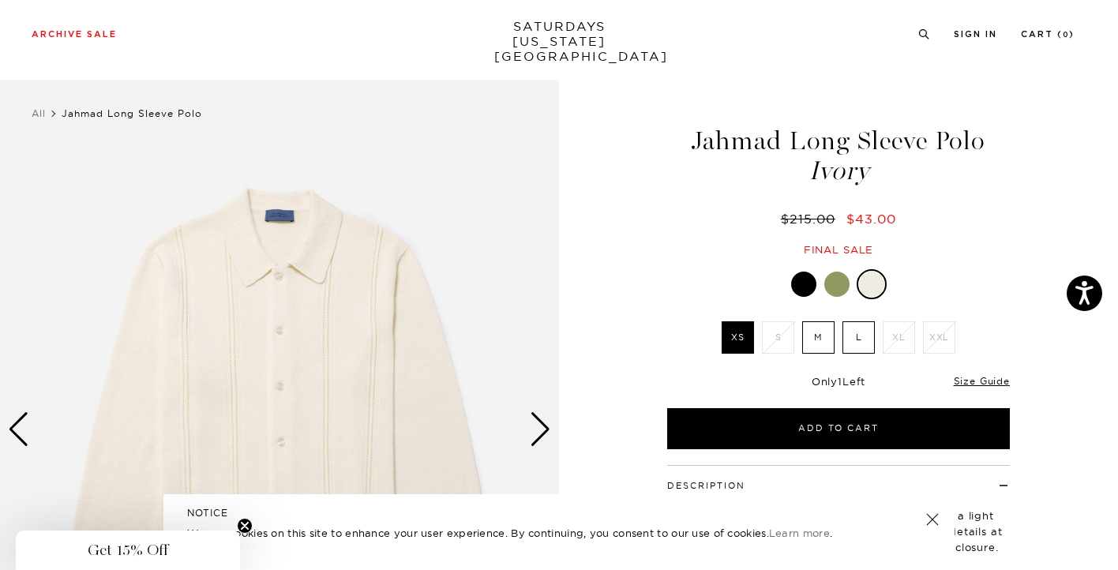
scroll to position [106, 0]
